Goal: Find specific page/section: Find specific page/section

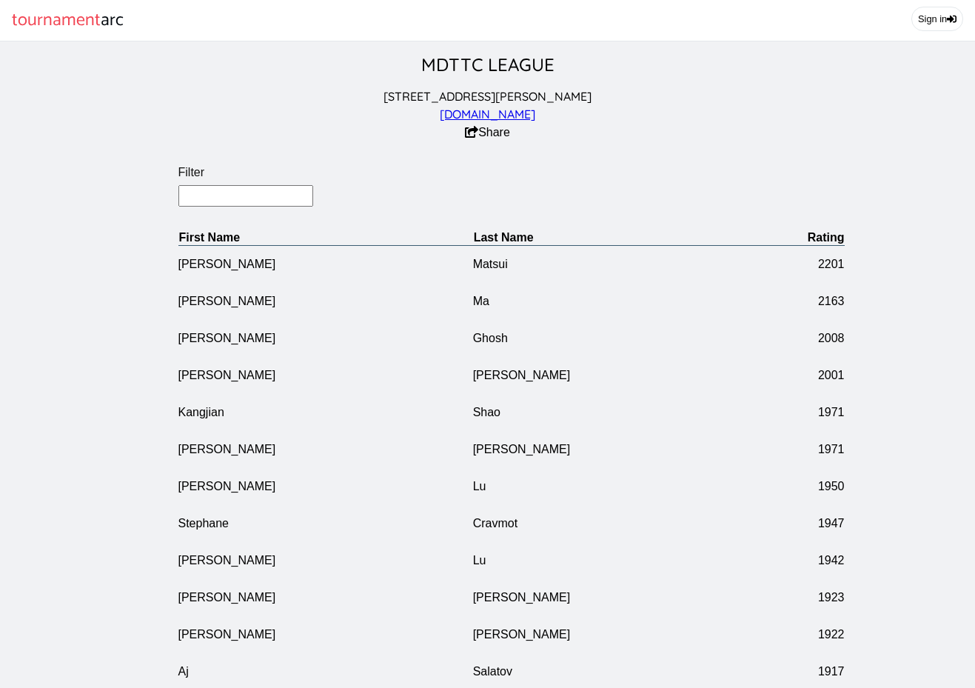
click at [269, 206] on input "Filter" at bounding box center [245, 195] width 135 height 21
type input "Jinzheng"
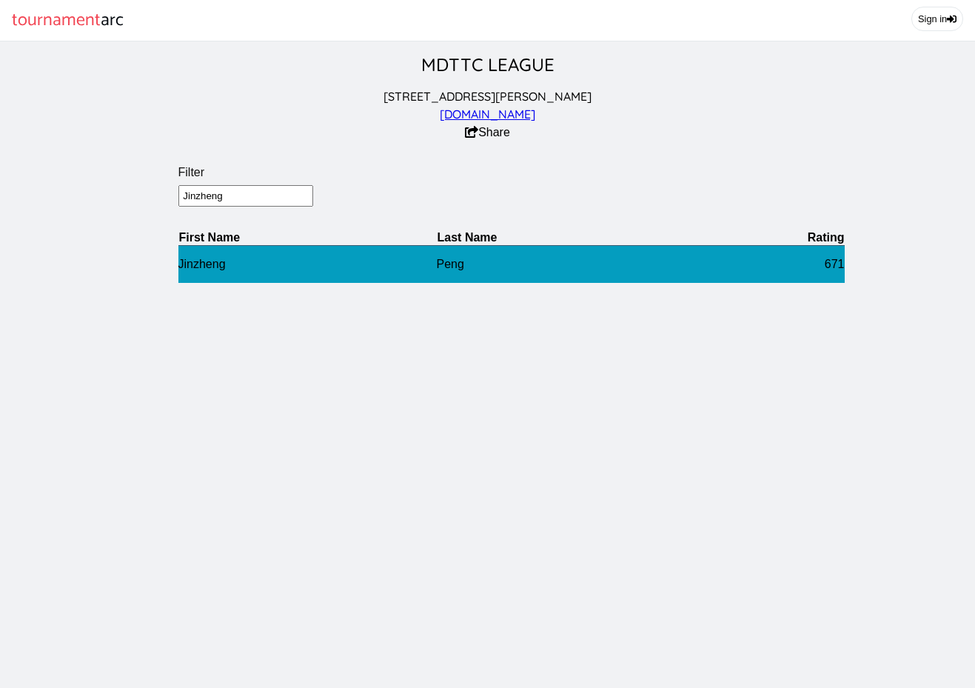
click at [214, 276] on td "Jinzheng" at bounding box center [307, 264] width 258 height 38
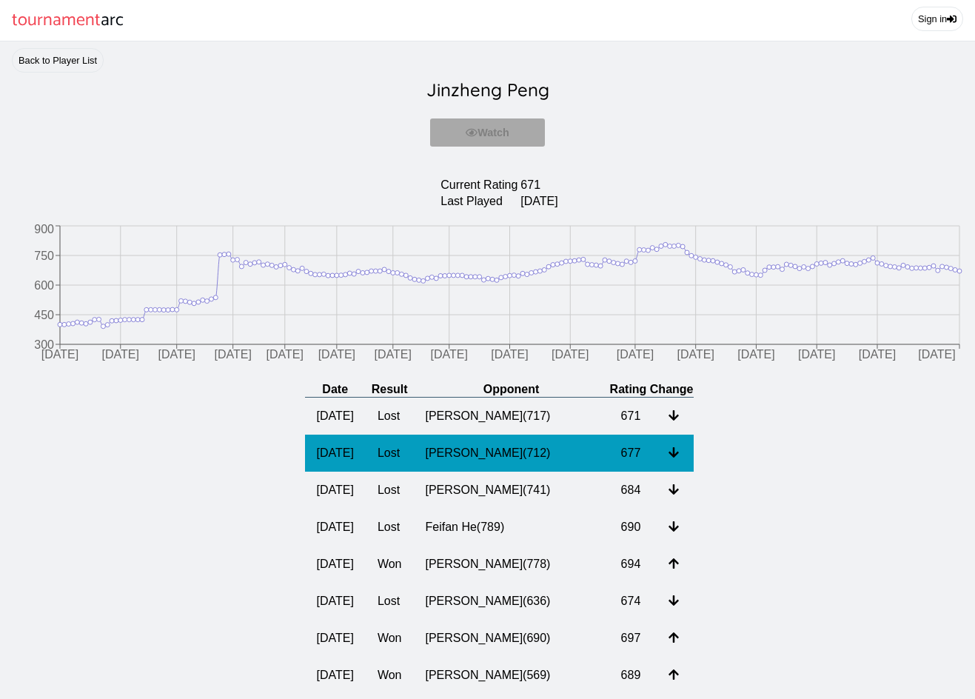
click at [483, 463] on td "[PERSON_NAME] ( 712 )" at bounding box center [510, 452] width 195 height 37
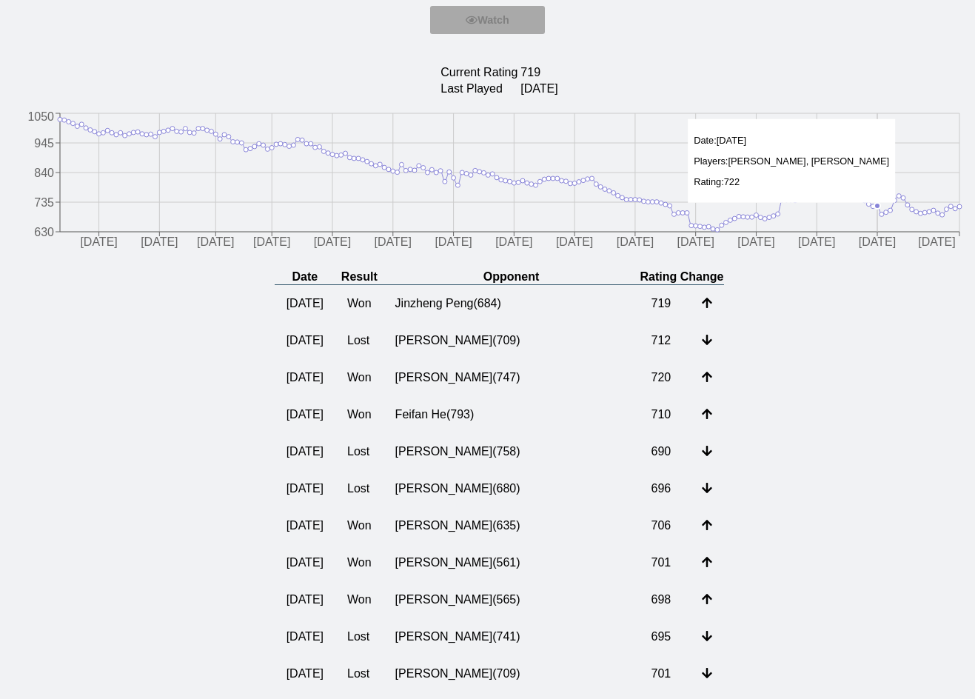
scroll to position [148, 0]
